Goal: Transaction & Acquisition: Download file/media

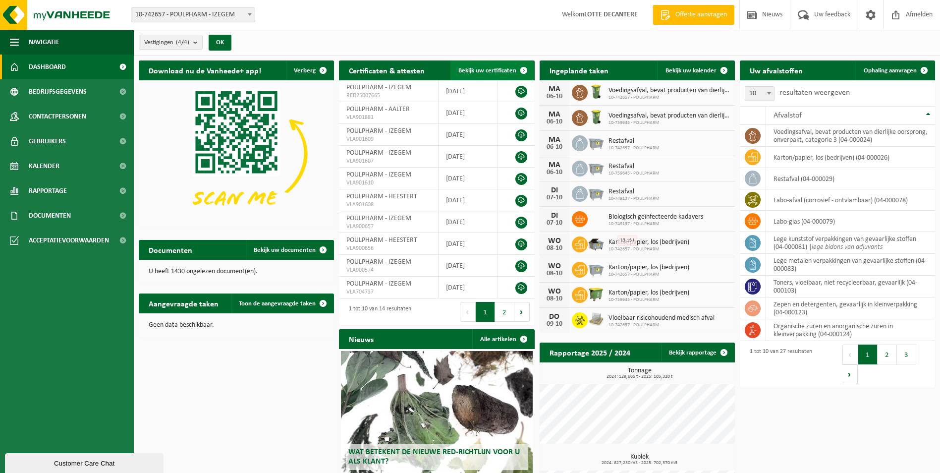
click at [466, 70] on span "Bekijk uw certificaten" at bounding box center [487, 70] width 58 height 6
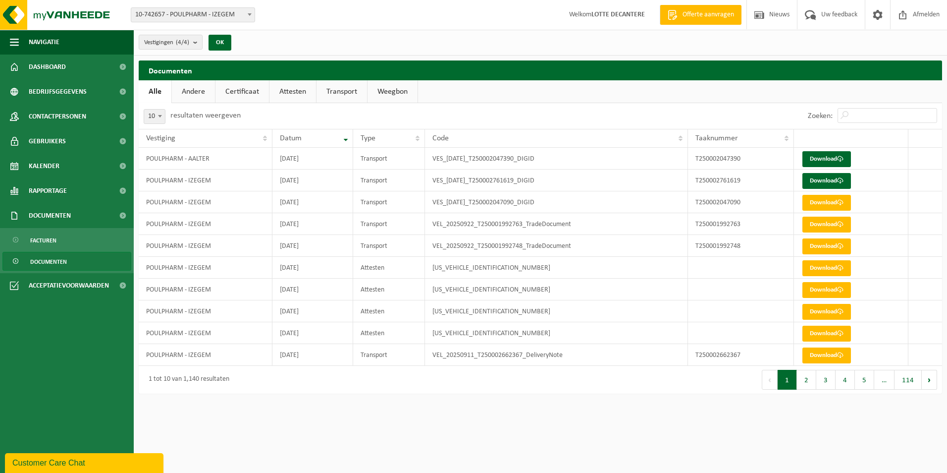
click at [295, 94] on link "Attesten" at bounding box center [293, 91] width 47 height 23
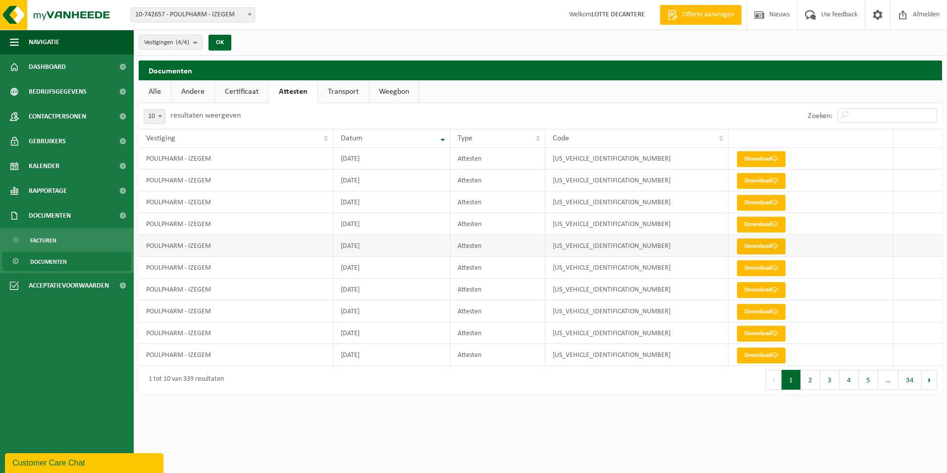
click at [754, 247] on link "Download" at bounding box center [761, 246] width 49 height 16
click at [758, 266] on link "Download" at bounding box center [761, 268] width 49 height 16
click at [760, 288] on link "Download" at bounding box center [761, 290] width 49 height 16
click at [758, 308] on link "Download" at bounding box center [761, 312] width 49 height 16
click at [756, 329] on link "Download" at bounding box center [761, 333] width 49 height 16
